Goal: Find specific page/section

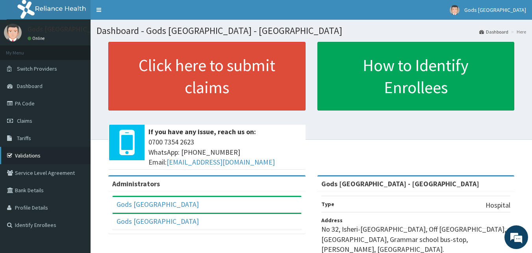
click at [28, 154] on link "Validations" at bounding box center [45, 155] width 91 height 17
click at [59, 141] on link "Tariffs" at bounding box center [45, 137] width 91 height 17
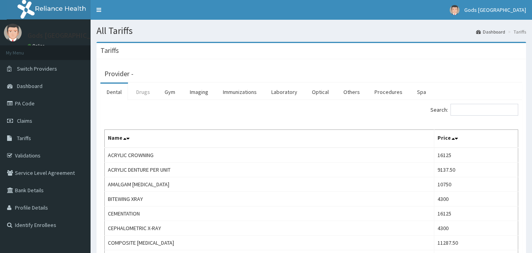
click at [142, 96] on link "Drugs" at bounding box center [143, 92] width 26 height 17
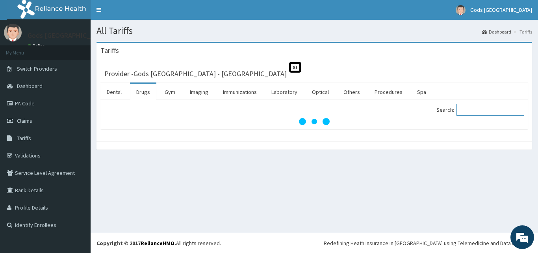
click at [485, 111] on input "Search:" at bounding box center [491, 110] width 68 height 12
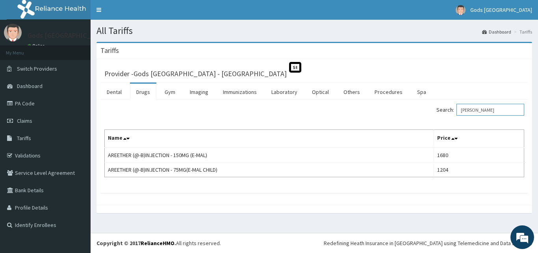
click at [490, 112] on input "[PERSON_NAME]" at bounding box center [491, 110] width 68 height 12
type input "A"
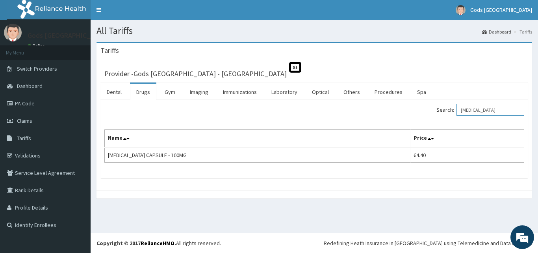
click at [495, 111] on input "[MEDICAL_DATA]" at bounding box center [491, 110] width 68 height 12
click at [508, 109] on input "[MEDICAL_DATA]" at bounding box center [491, 110] width 68 height 12
type input "D"
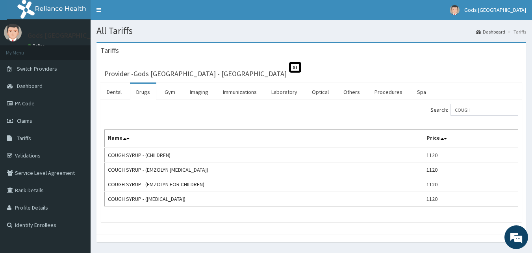
click at [482, 103] on div "Search: COUGH Name Price COUGH SYRUP - (CHILDREN) 1120 [PERSON_NAME] - (EMZOLYN…" at bounding box center [311, 161] width 422 height 122
click at [489, 106] on input "COUGH" at bounding box center [485, 110] width 68 height 12
type input "C"
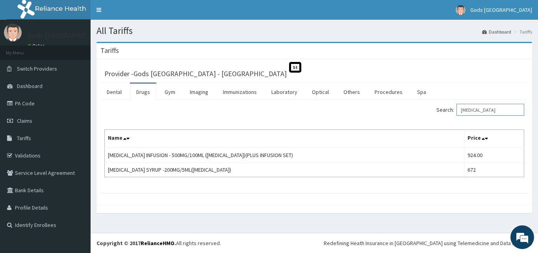
type input "[MEDICAL_DATA]"
